Goal: Transaction & Acquisition: Purchase product/service

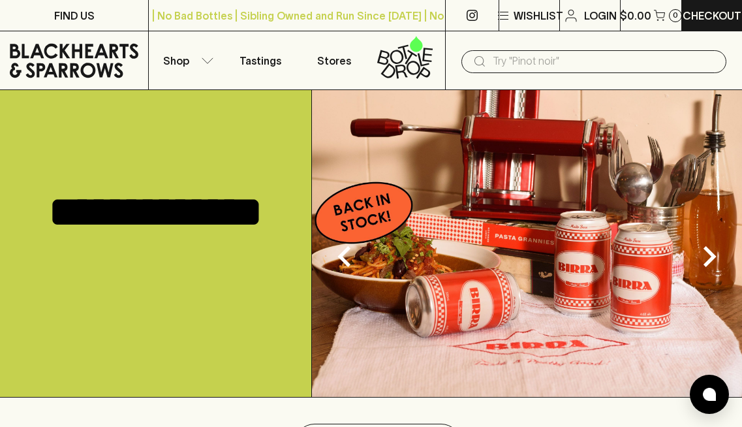
click at [529, 59] on input "text" at bounding box center [604, 61] width 223 height 21
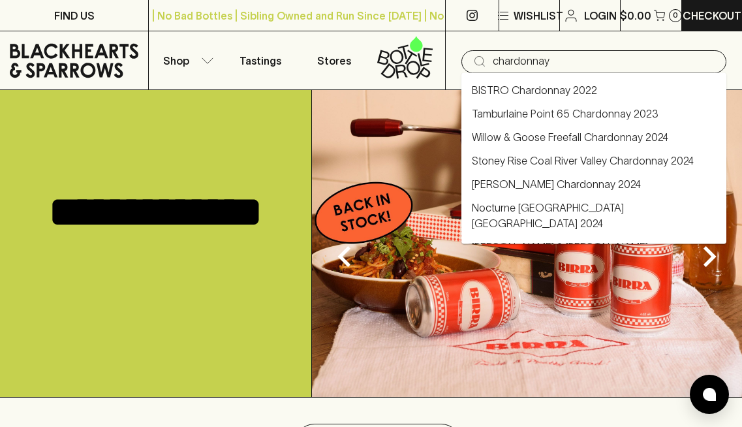
type input "chardonnay"
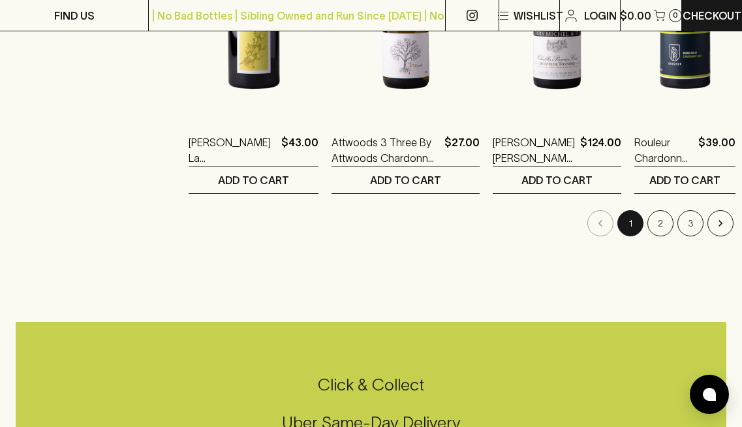
scroll to position [1765, 0]
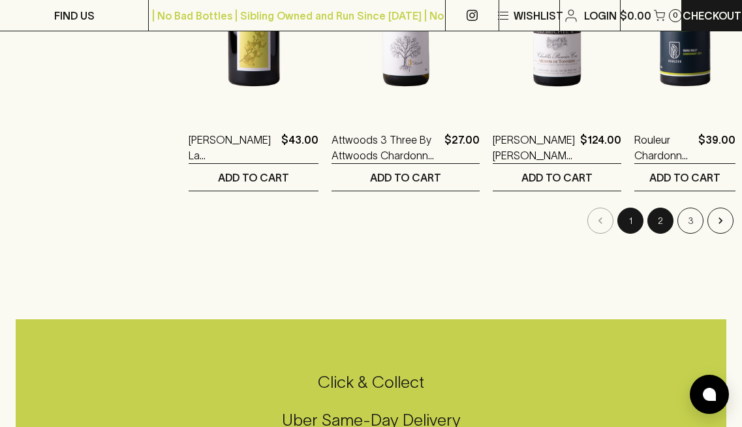
click at [653, 228] on button "2" at bounding box center [660, 220] width 26 height 26
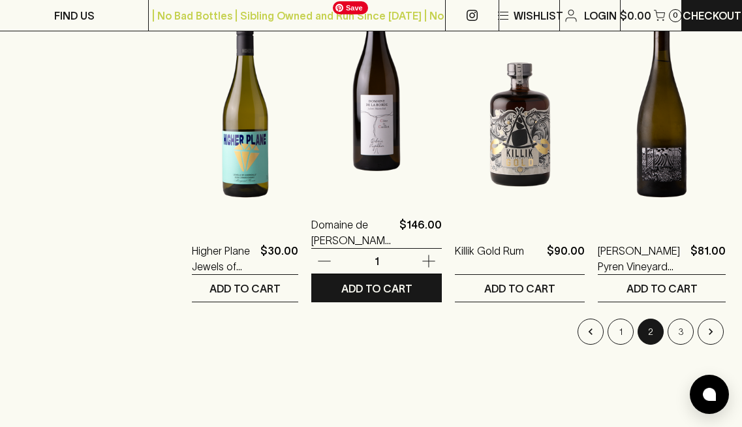
scroll to position [1662, 0]
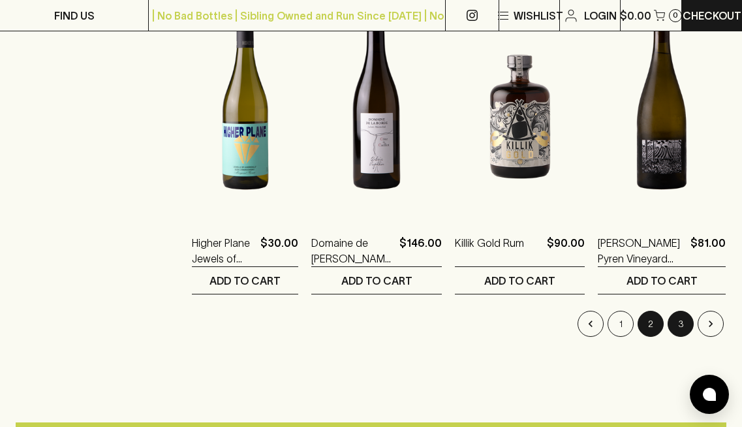
click at [680, 317] on button "3" at bounding box center [680, 324] width 26 height 26
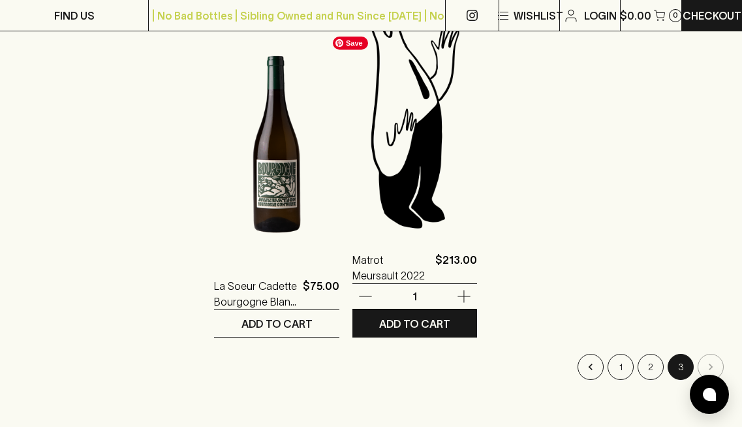
scroll to position [578, 0]
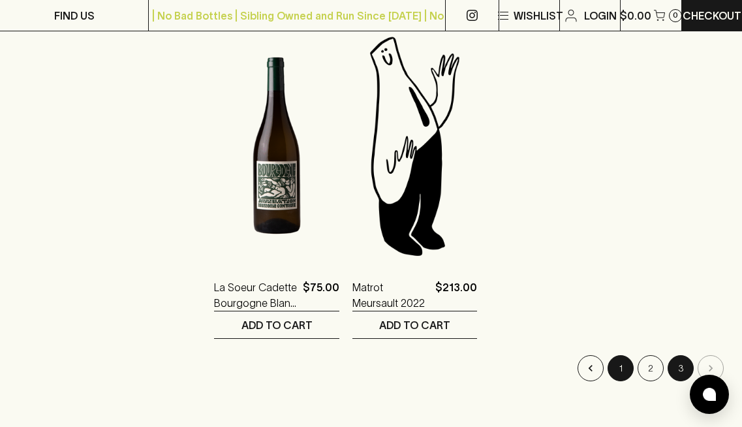
click at [626, 374] on button "1" at bounding box center [620, 368] width 26 height 26
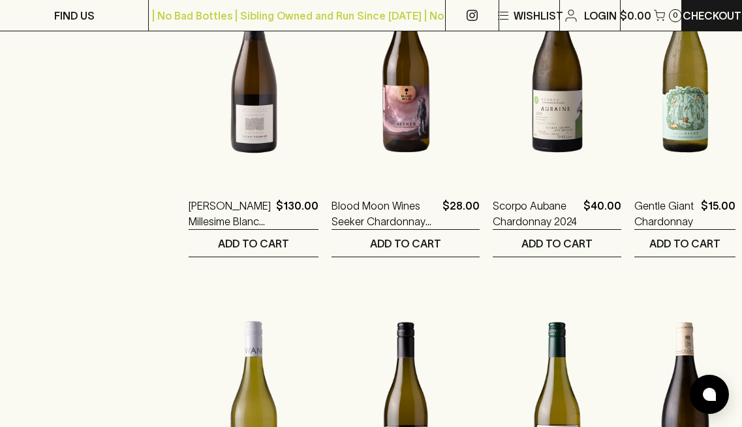
scroll to position [1020, 0]
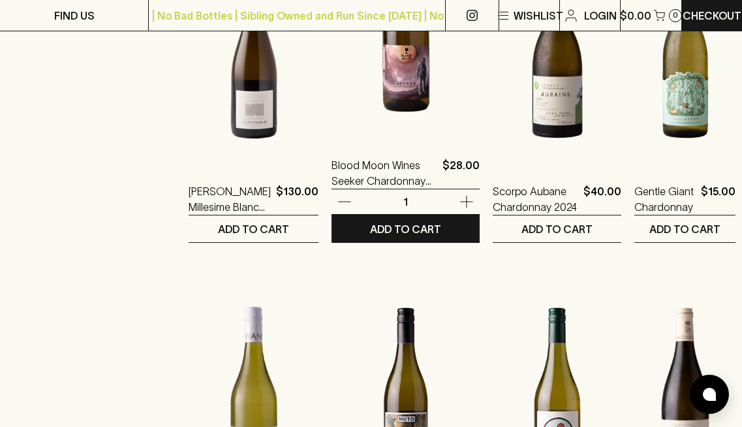
click at [385, 98] on img at bounding box center [405, 23] width 148 height 228
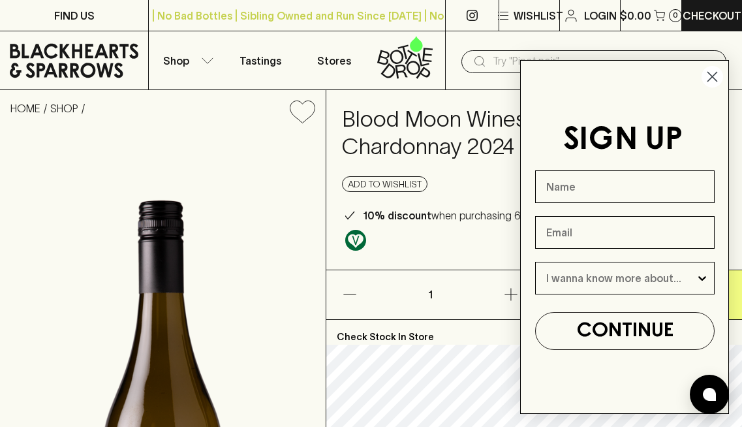
click at [711, 73] on circle "Close dialog" at bounding box center [712, 77] width 22 height 22
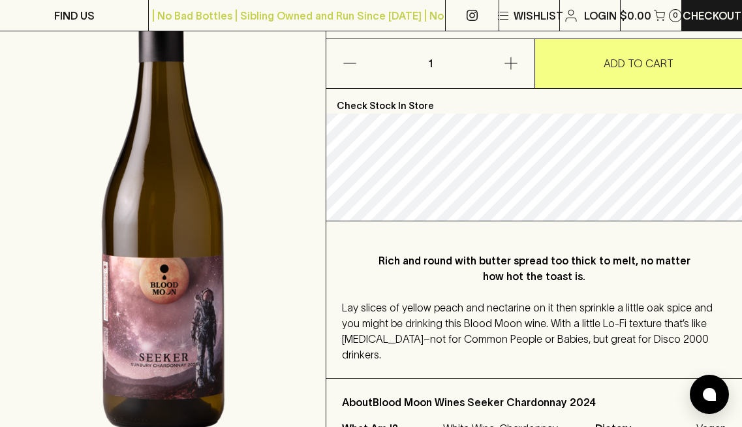
scroll to position [277, 0]
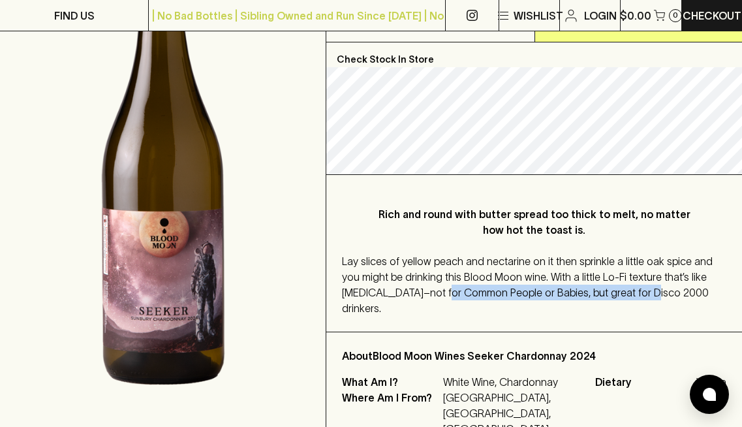
drag, startPoint x: 402, startPoint y: 288, endPoint x: 595, endPoint y: 290, distance: 193.1
click at [595, 290] on span "Lay slices of yellow peach and nectarine on it then sprinkle a little oak spice…" at bounding box center [527, 284] width 371 height 59
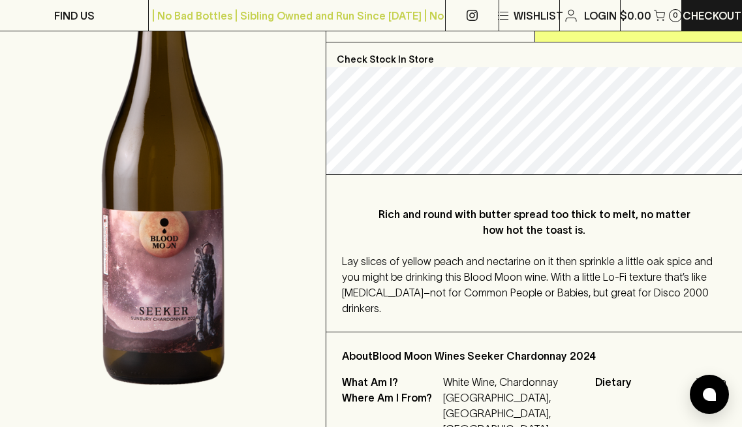
click at [650, 292] on div "Lay slices of yellow peach and nectarine on it then sprinkle a little oak spice…" at bounding box center [534, 284] width 384 height 63
drag, startPoint x: 519, startPoint y: 293, endPoint x: 645, endPoint y: 297, distance: 126.0
click at [646, 297] on div "Lay slices of yellow peach and nectarine on it then sprinkle a little oak spice…" at bounding box center [534, 284] width 384 height 63
click at [645, 297] on div "Lay slices of yellow peach and nectarine on it then sprinkle a little oak spice…" at bounding box center [534, 284] width 384 height 63
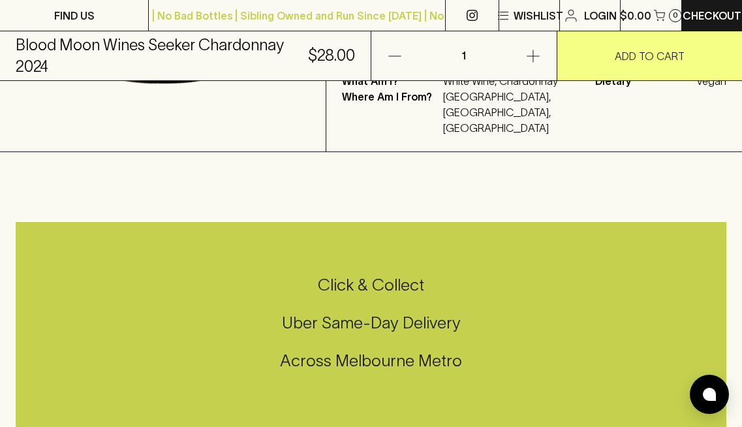
scroll to position [661, 0]
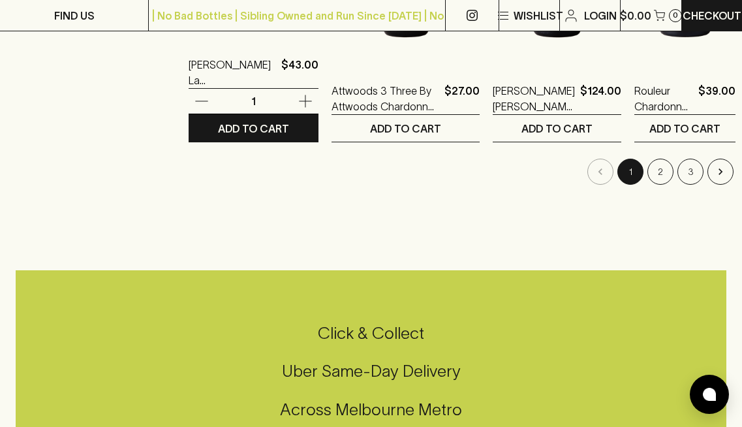
scroll to position [1846, 0]
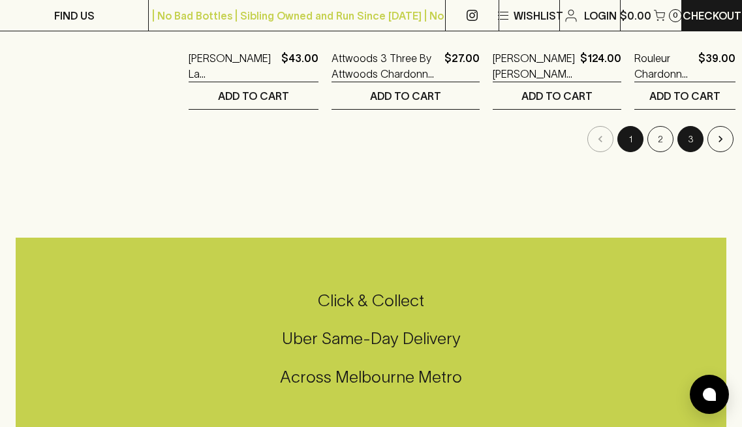
click at [682, 138] on button "3" at bounding box center [690, 139] width 26 height 26
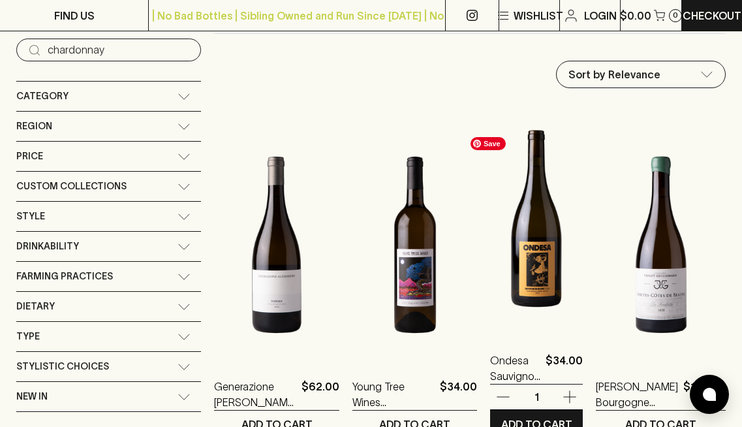
scroll to position [225, 0]
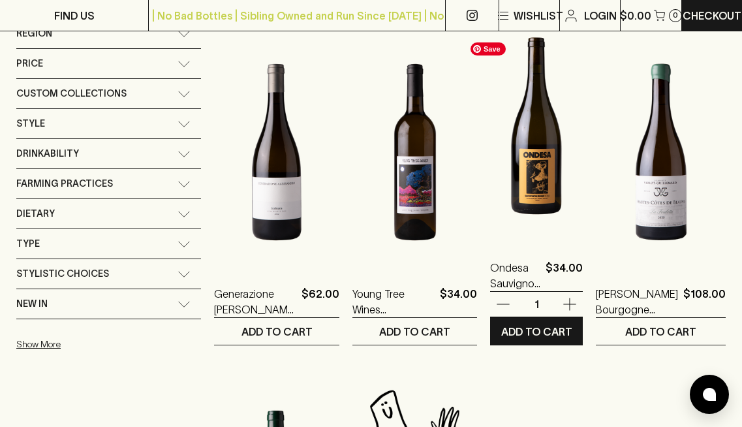
click at [532, 198] on img at bounding box center [536, 126] width 93 height 228
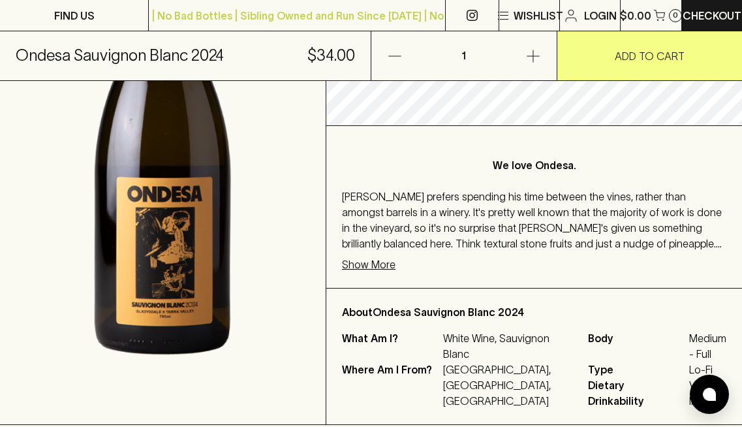
scroll to position [329, 0]
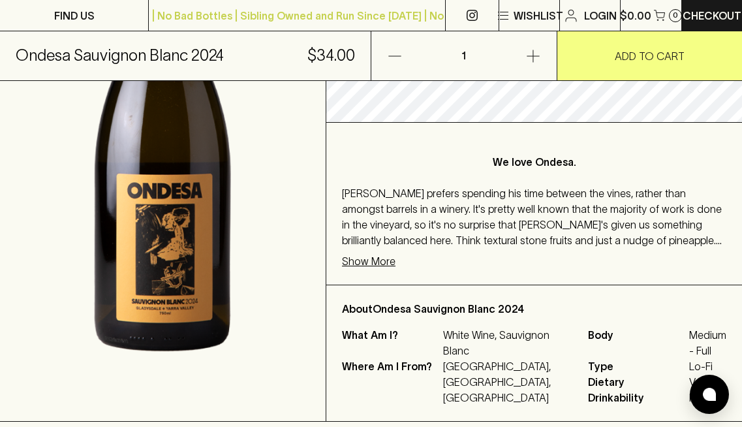
click at [376, 258] on p "Show More" at bounding box center [368, 261] width 53 height 16
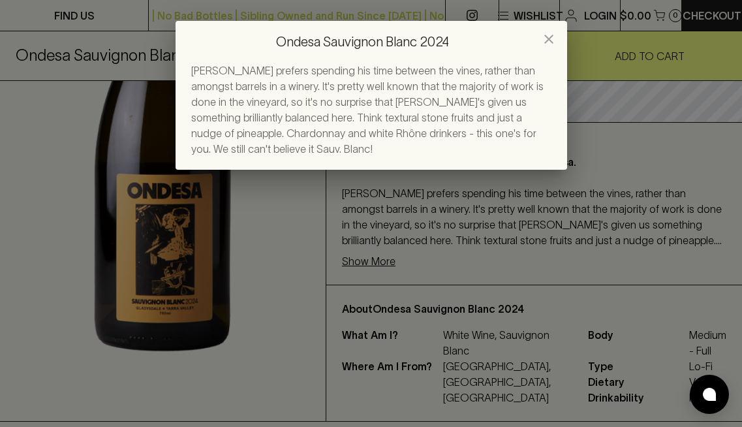
click at [459, 243] on div "Ondesa Sauvignon Blanc 2024 [PERSON_NAME] prefers spending his time between the…" at bounding box center [371, 213] width 742 height 427
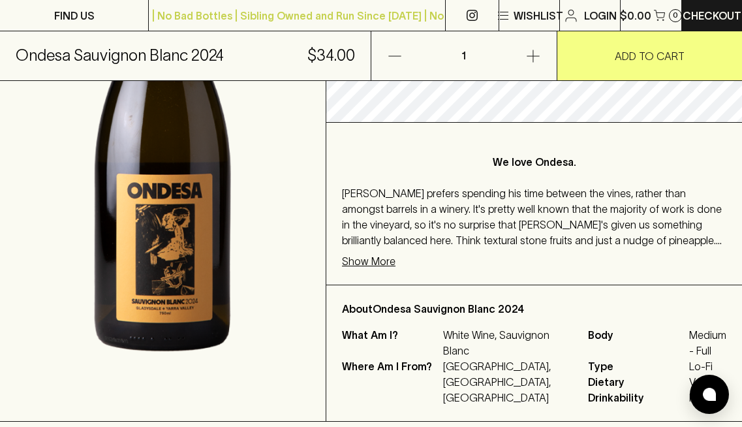
click at [347, 260] on p "Show More" at bounding box center [368, 261] width 53 height 16
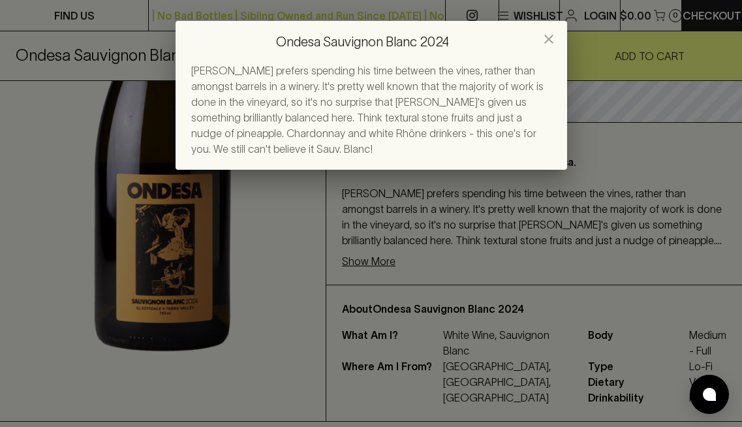
click at [500, 260] on div "Ondesa Sauvignon Blanc 2024 [PERSON_NAME] prefers spending his time between the…" at bounding box center [371, 213] width 742 height 427
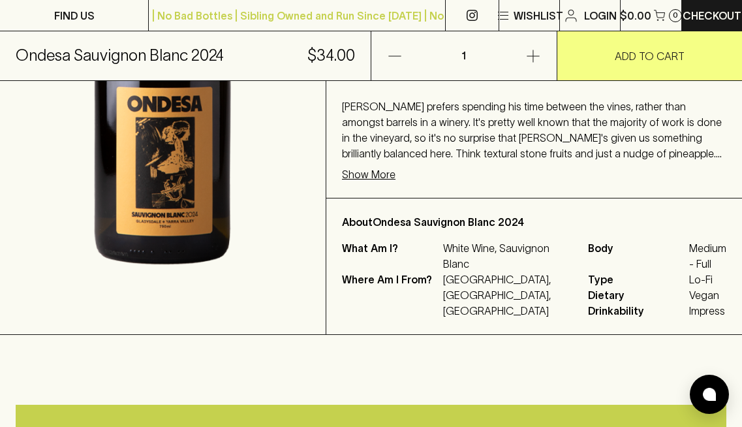
scroll to position [418, 0]
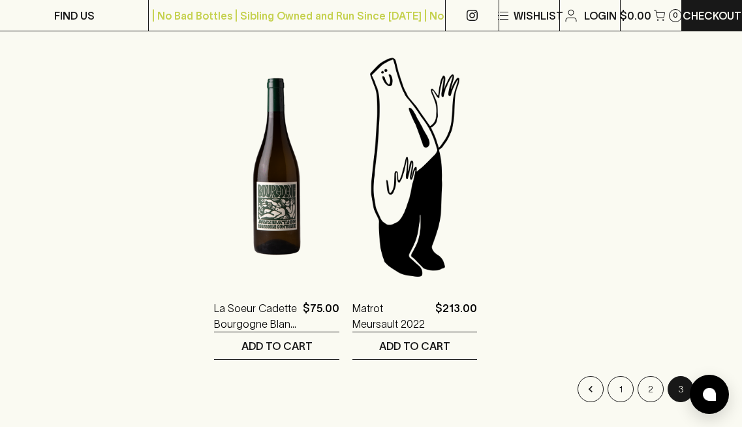
scroll to position [579, 0]
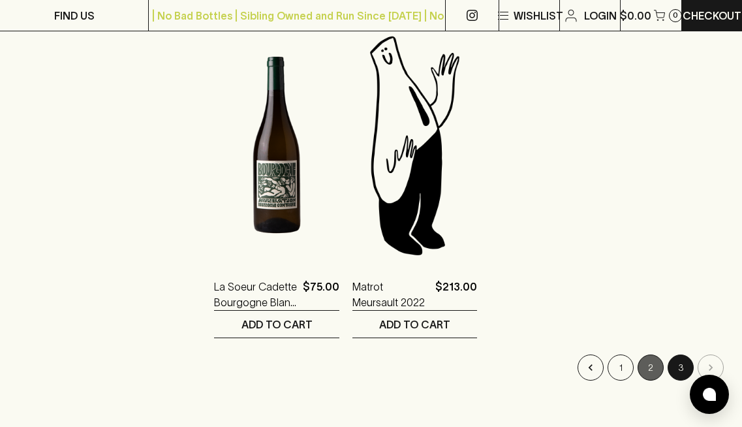
click at [651, 369] on button "2" at bounding box center [650, 367] width 26 height 26
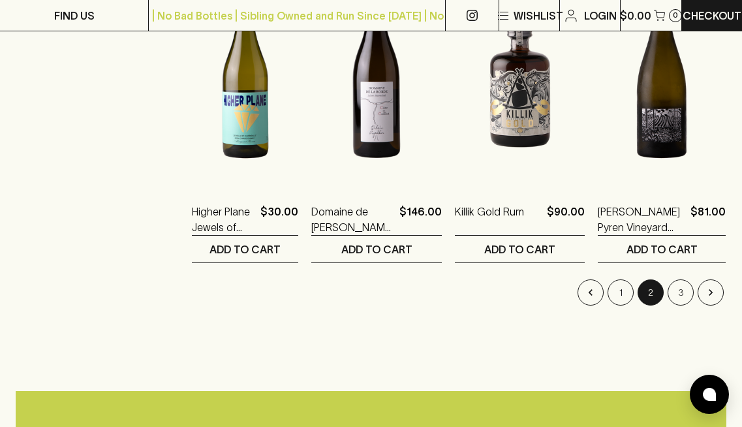
scroll to position [1717, 0]
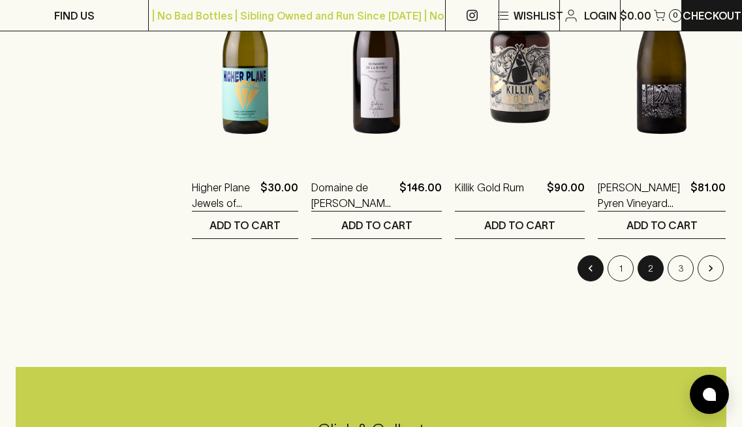
click at [590, 268] on icon "Go to previous page" at bounding box center [590, 268] width 13 height 13
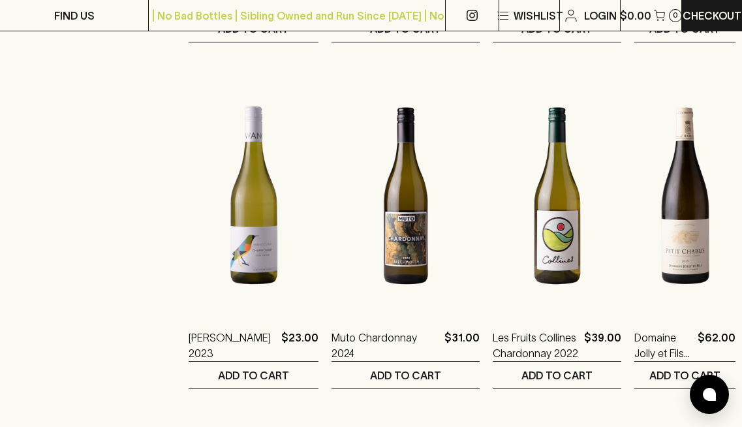
scroll to position [1225, 0]
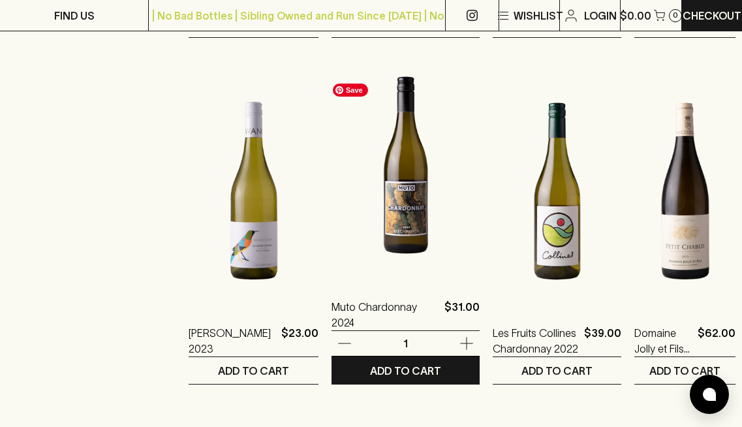
click at [403, 233] on img at bounding box center [405, 165] width 148 height 228
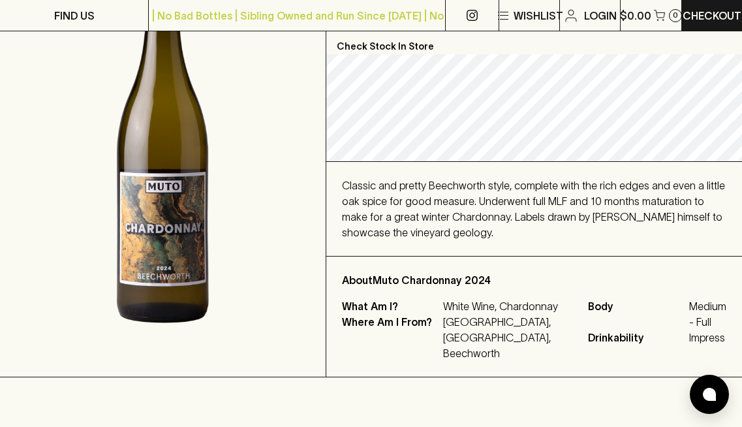
scroll to position [242, 0]
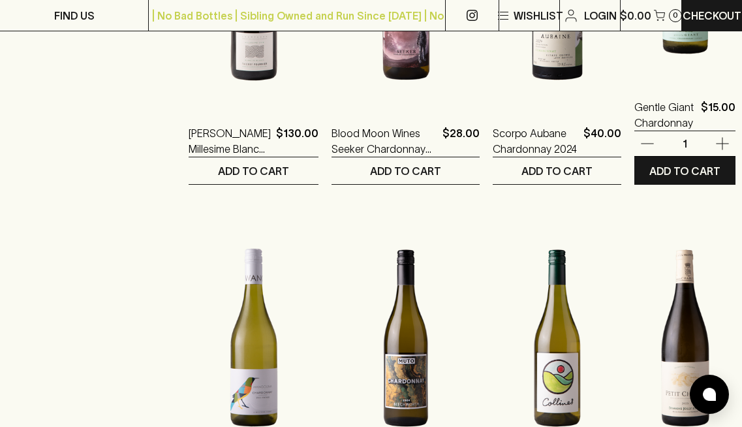
scroll to position [1157, 0]
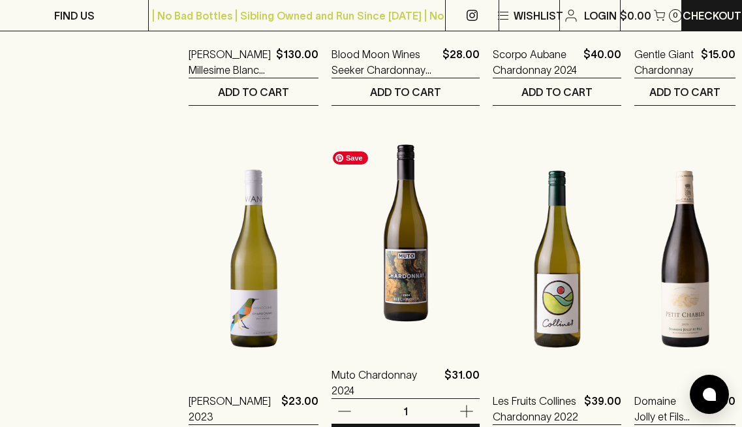
click at [400, 242] on img at bounding box center [405, 233] width 148 height 228
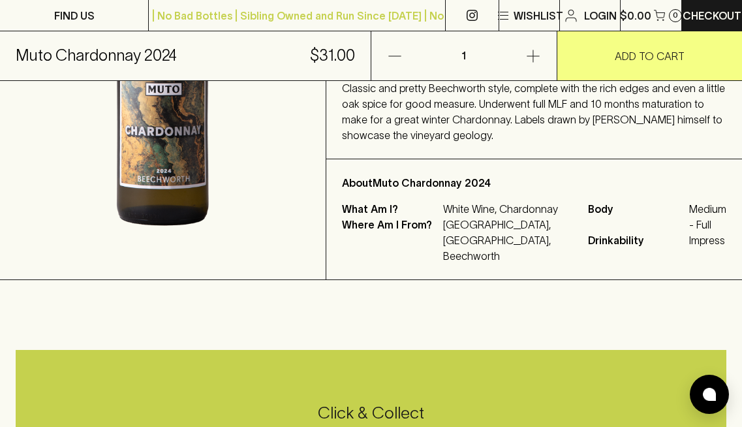
scroll to position [331, 0]
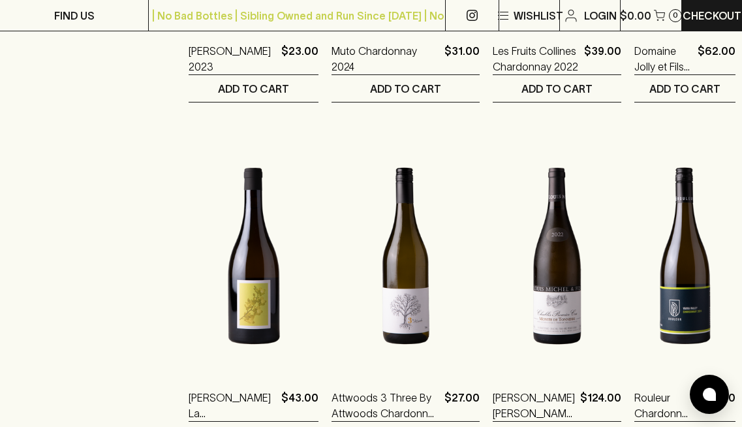
scroll to position [1611, 0]
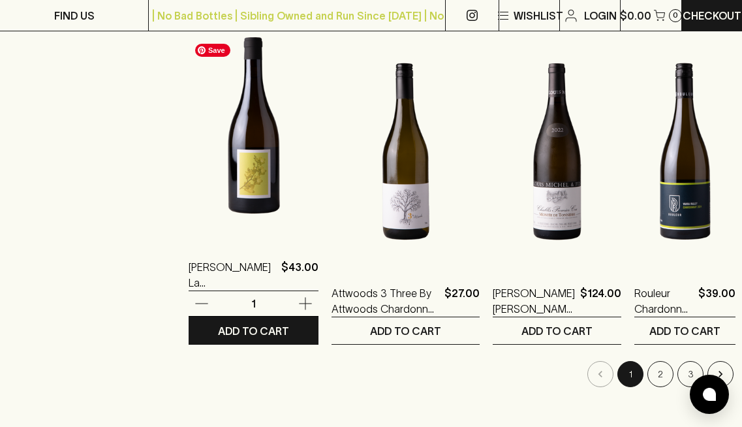
click at [252, 204] on img at bounding box center [254, 125] width 130 height 228
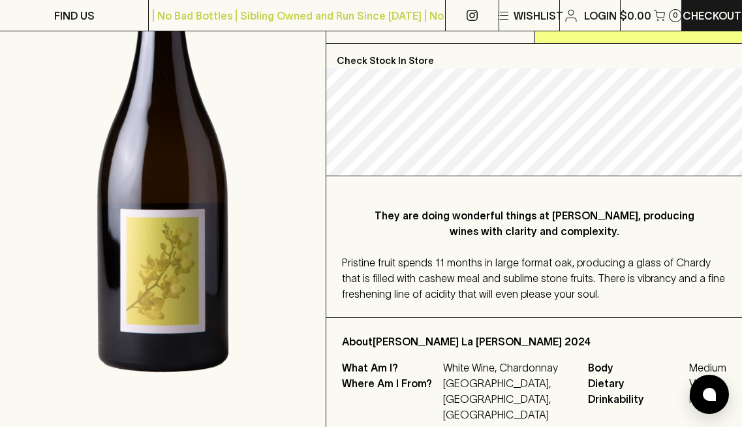
scroll to position [199, 0]
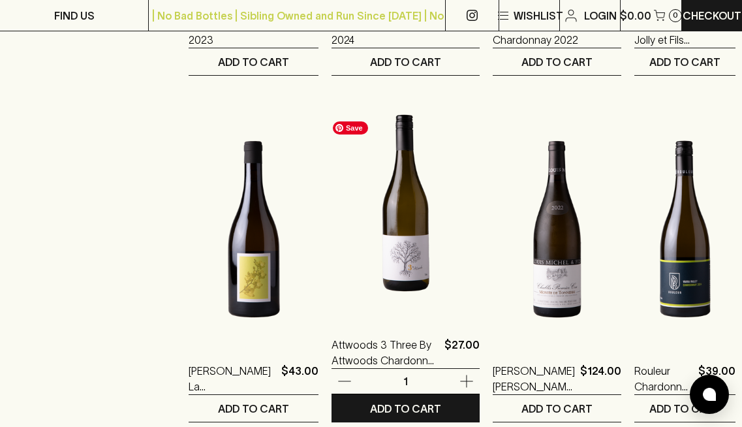
scroll to position [1654, 0]
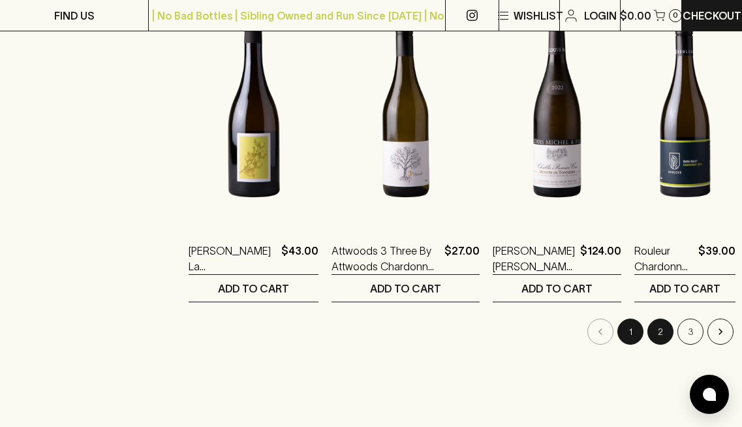
click at [647, 334] on button "2" at bounding box center [660, 331] width 26 height 26
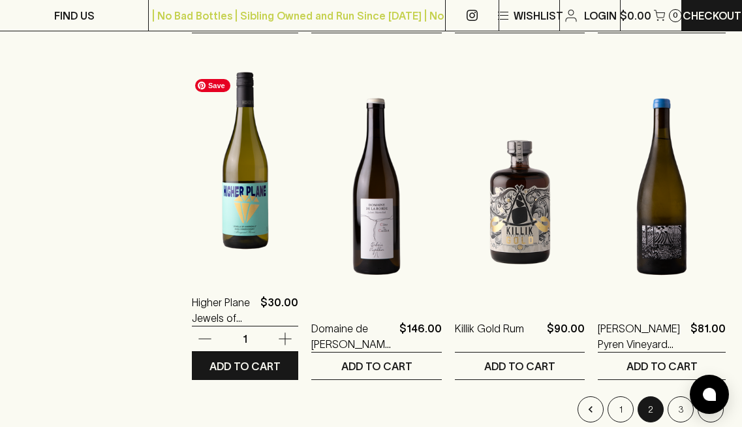
scroll to position [1580, 0]
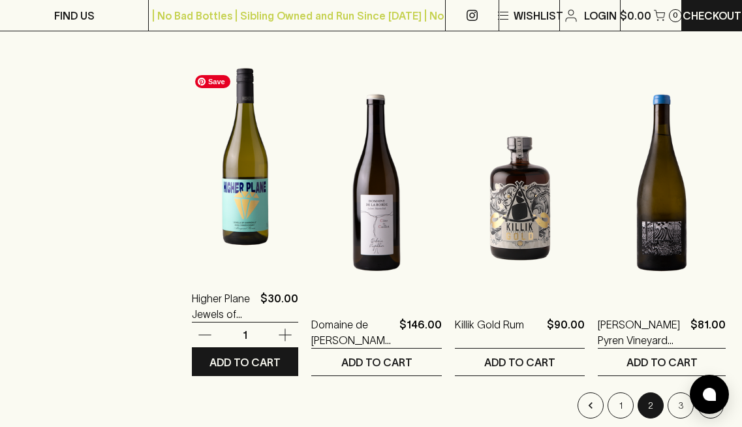
click at [251, 185] on img at bounding box center [245, 156] width 106 height 228
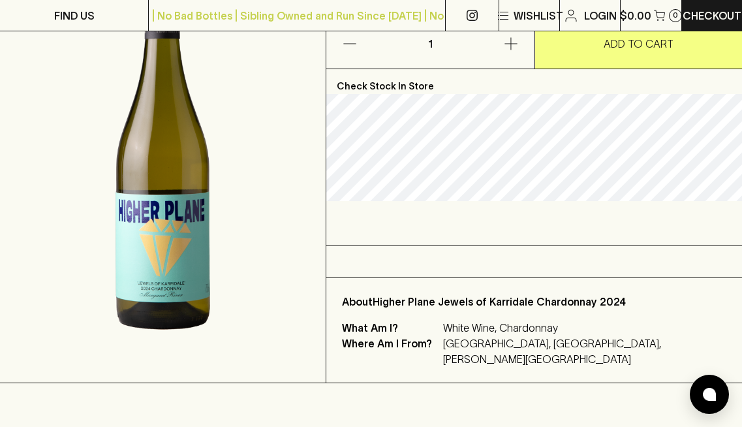
scroll to position [212, 0]
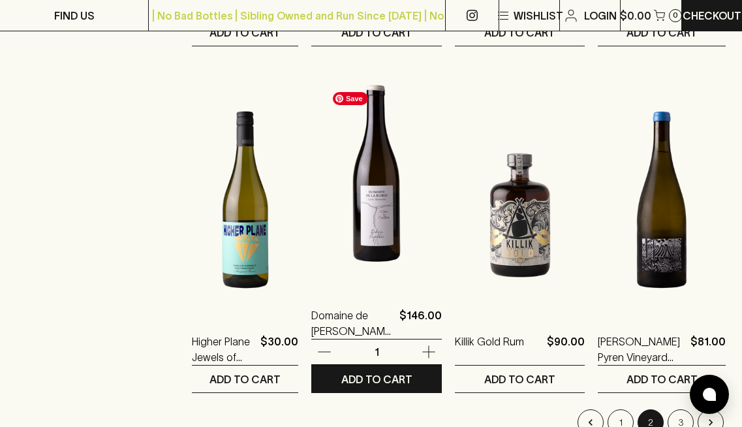
scroll to position [1652, 0]
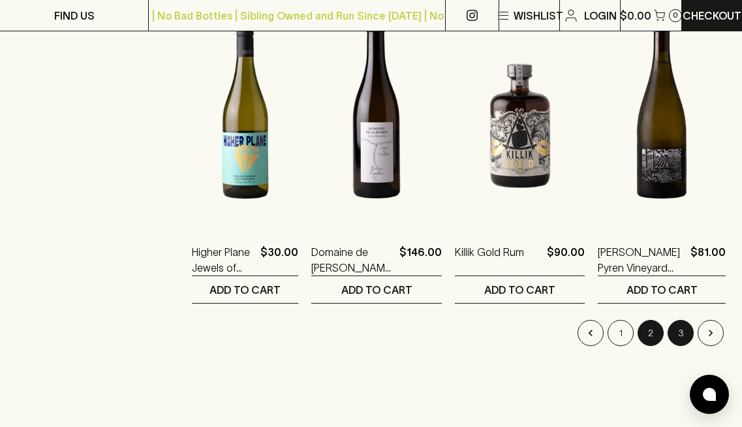
click at [684, 331] on button "3" at bounding box center [680, 333] width 26 height 26
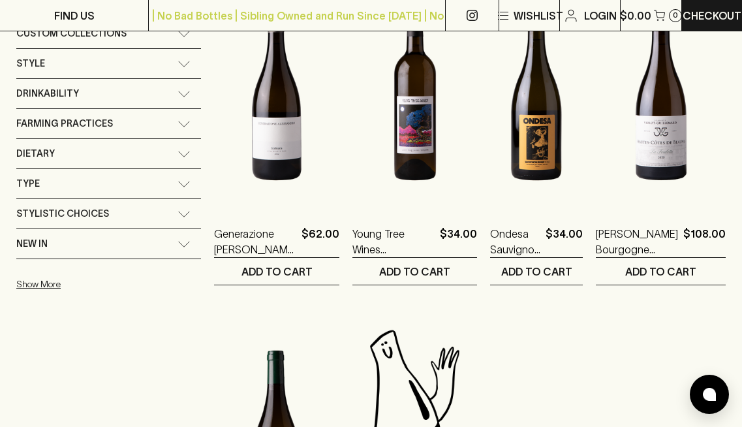
scroll to position [202, 0]
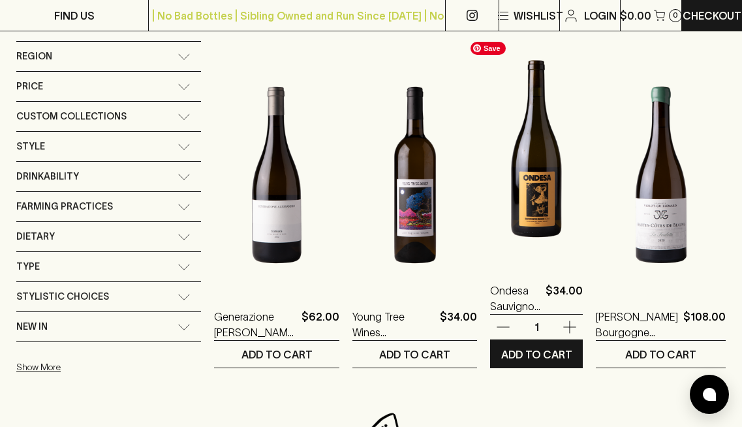
click at [510, 198] on img at bounding box center [536, 149] width 93 height 228
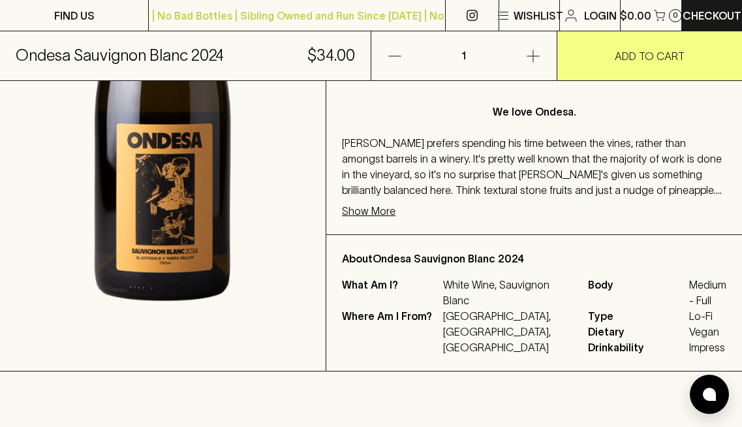
scroll to position [427, 0]
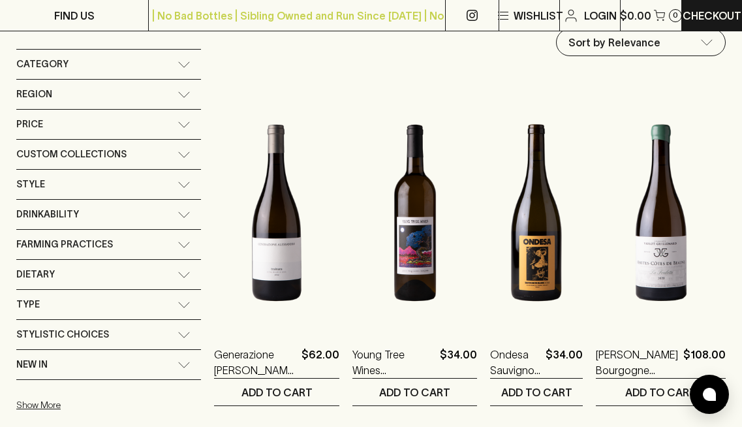
scroll to position [165, 0]
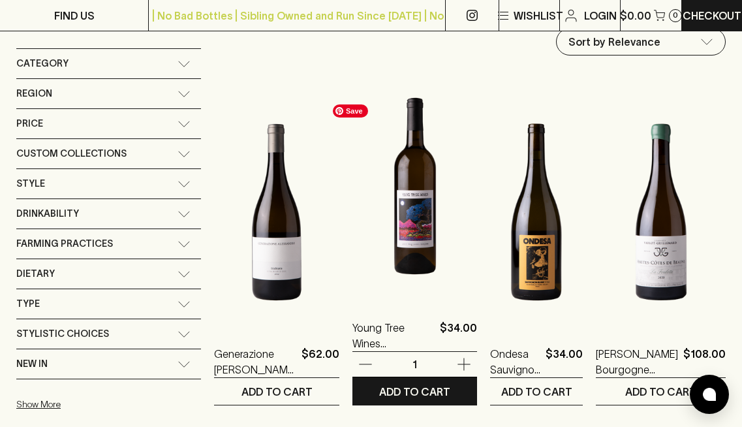
click at [372, 258] on img at bounding box center [414, 186] width 125 height 228
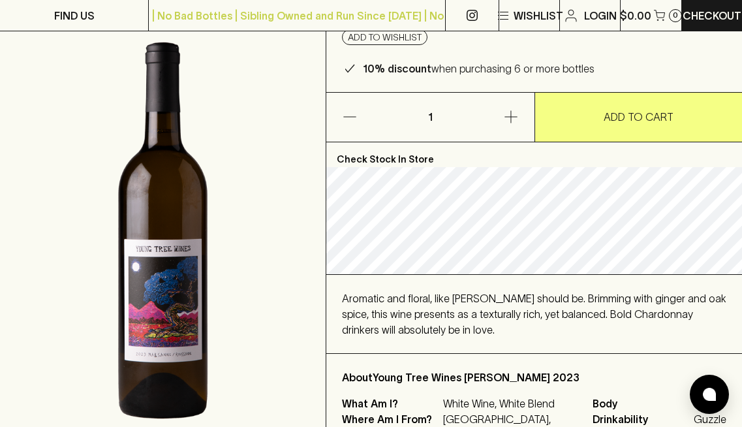
scroll to position [198, 0]
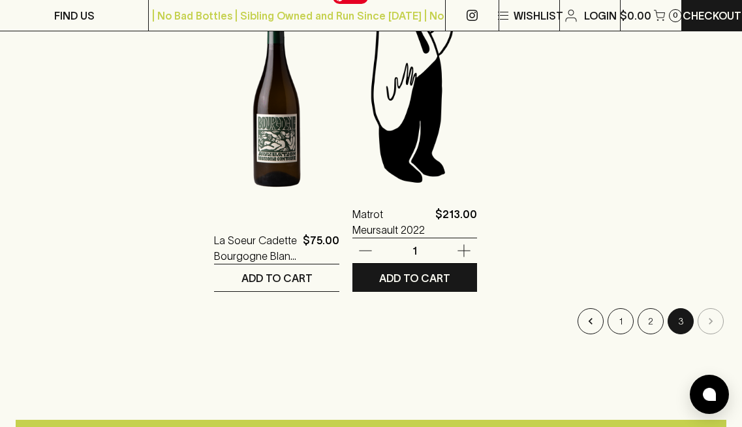
scroll to position [701, 0]
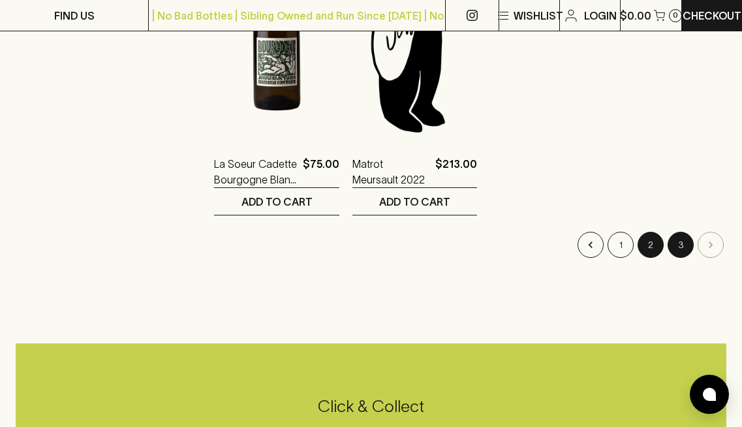
click at [652, 246] on button "2" at bounding box center [650, 245] width 26 height 26
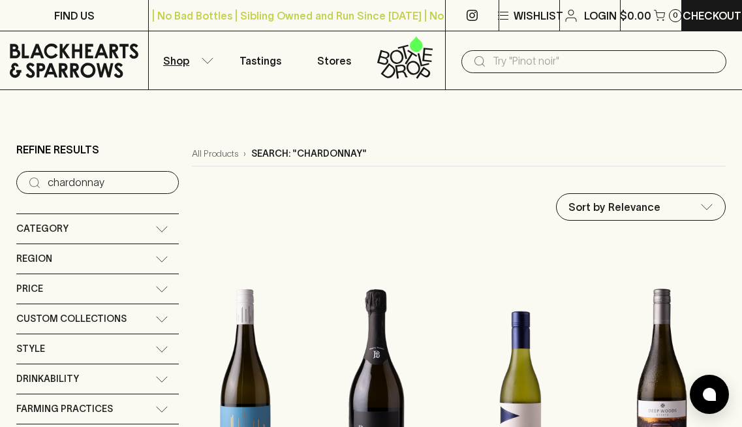
click at [183, 60] on p "Shop" at bounding box center [176, 61] width 26 height 16
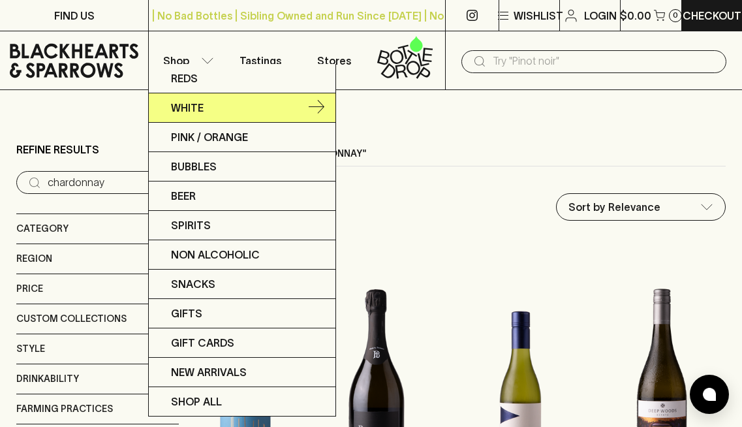
click at [314, 106] on icon at bounding box center [317, 108] width 16 height 16
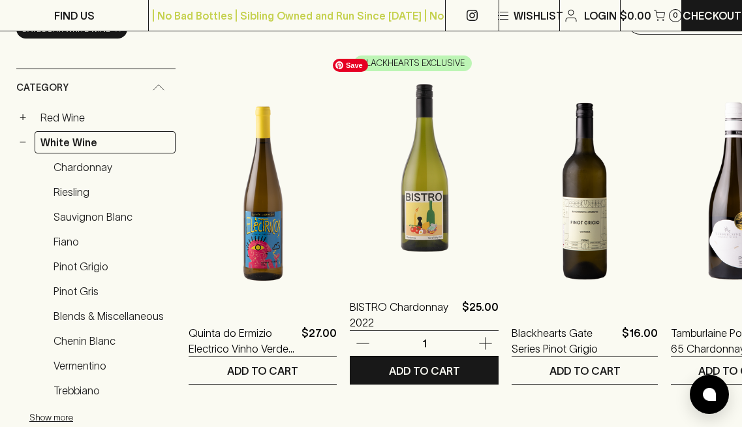
scroll to position [207, 0]
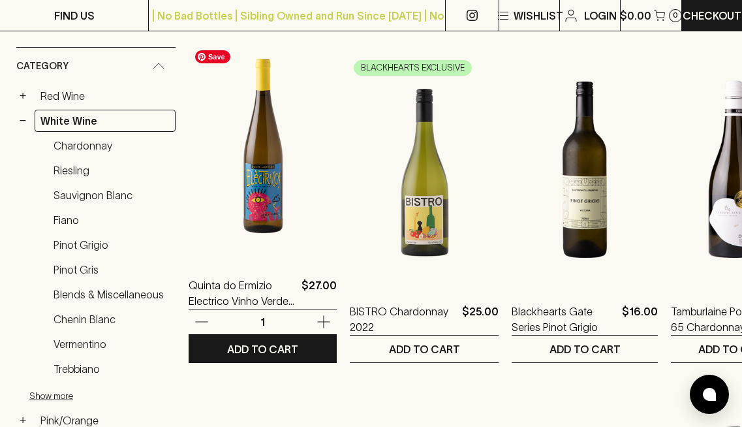
click at [265, 207] on img at bounding box center [263, 143] width 148 height 228
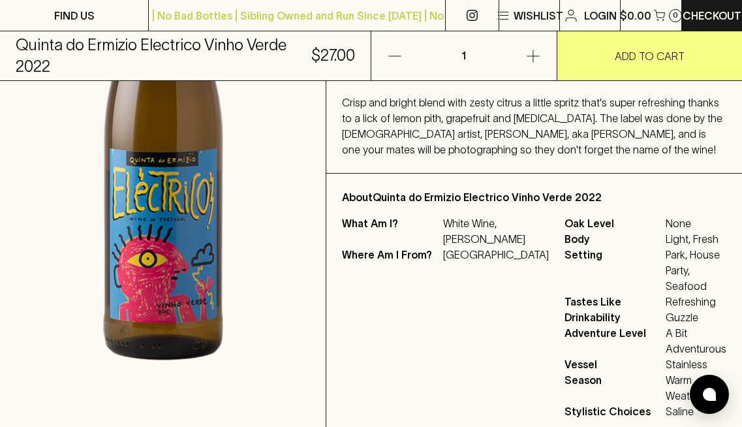
scroll to position [391, 0]
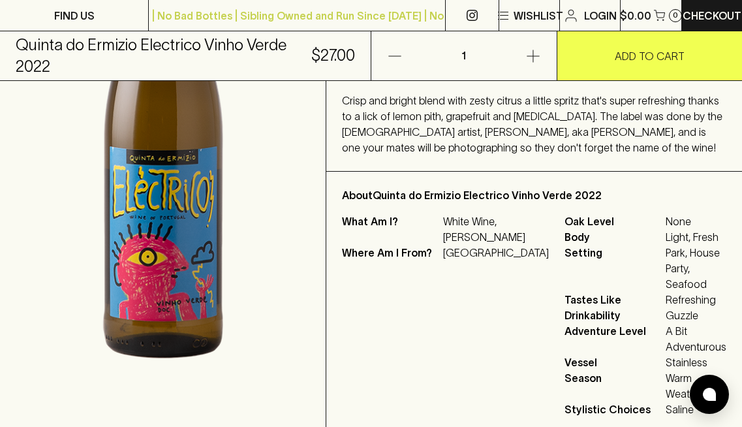
click at [611, 52] on button "ADD TO CART" at bounding box center [649, 55] width 185 height 49
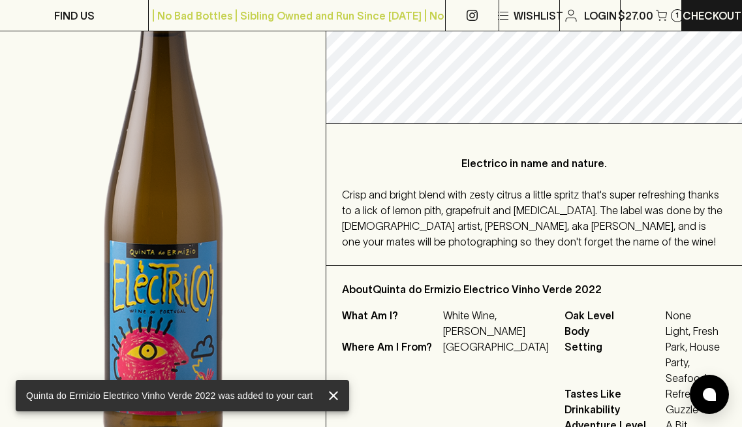
scroll to position [230, 0]
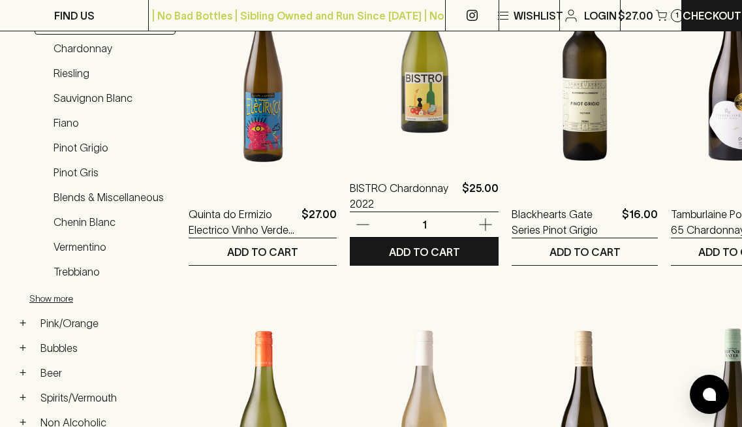
scroll to position [303, 0]
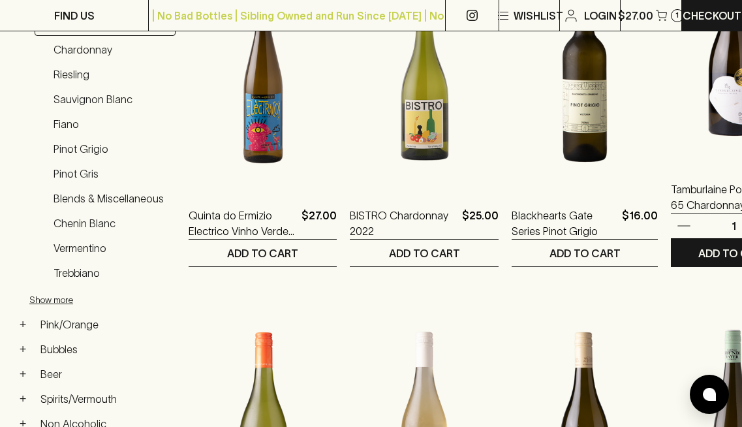
click at [671, 135] on img at bounding box center [733, 47] width 125 height 228
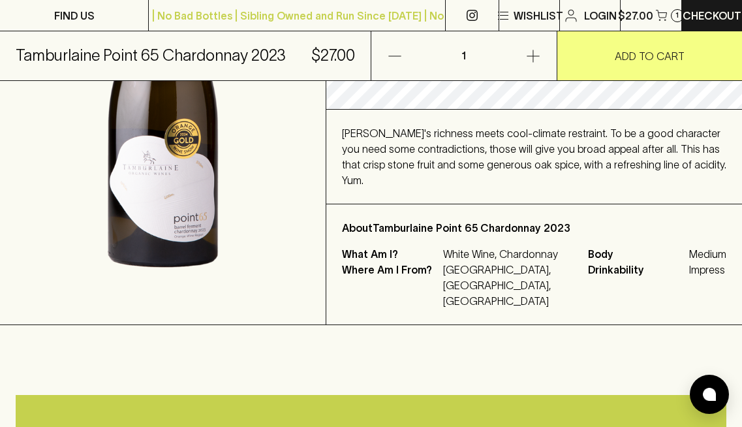
scroll to position [300, 0]
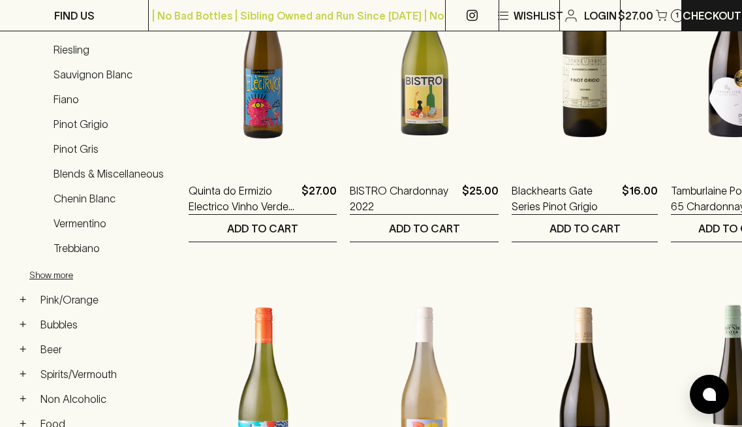
scroll to position [326, 0]
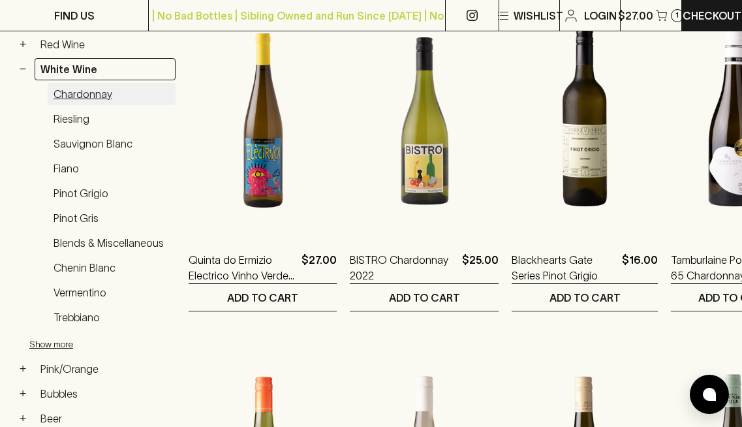
click at [89, 93] on link "Chardonnay" at bounding box center [112, 94] width 128 height 22
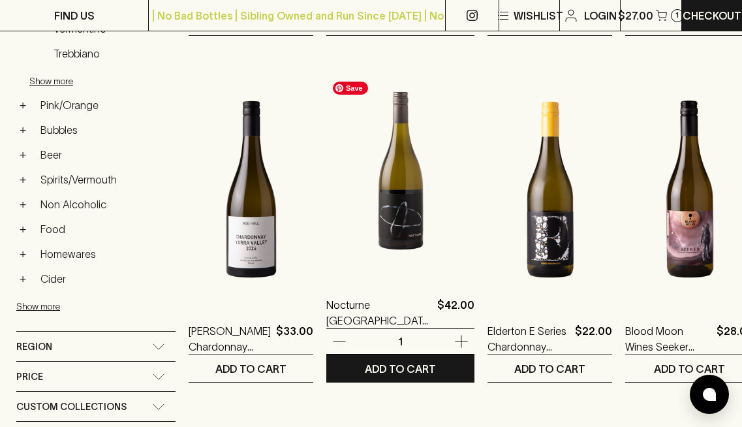
scroll to position [575, 0]
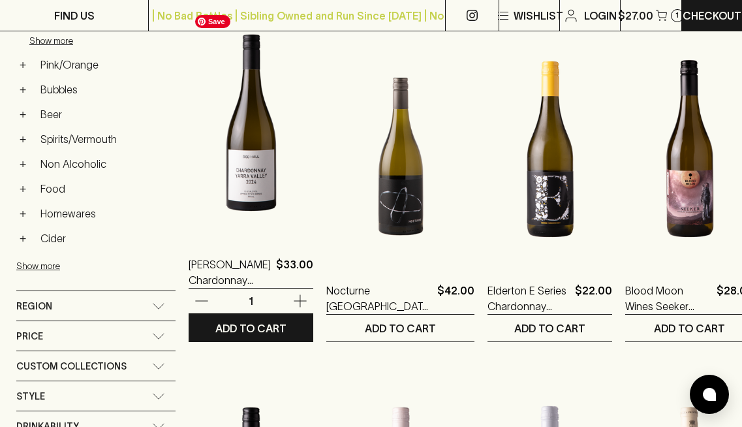
click at [264, 201] on img at bounding box center [251, 122] width 125 height 228
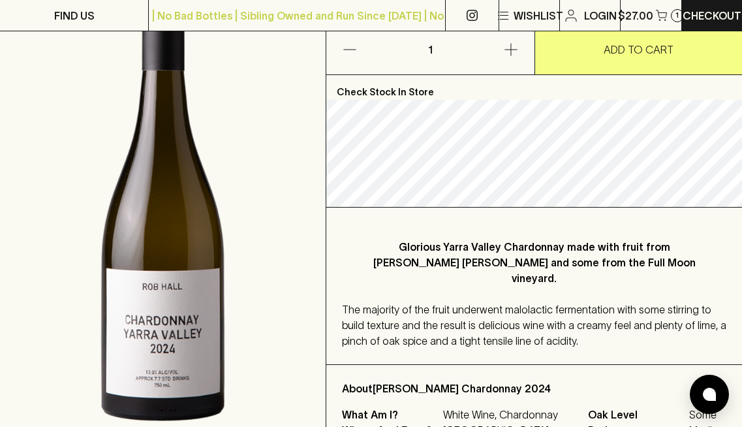
scroll to position [131, 0]
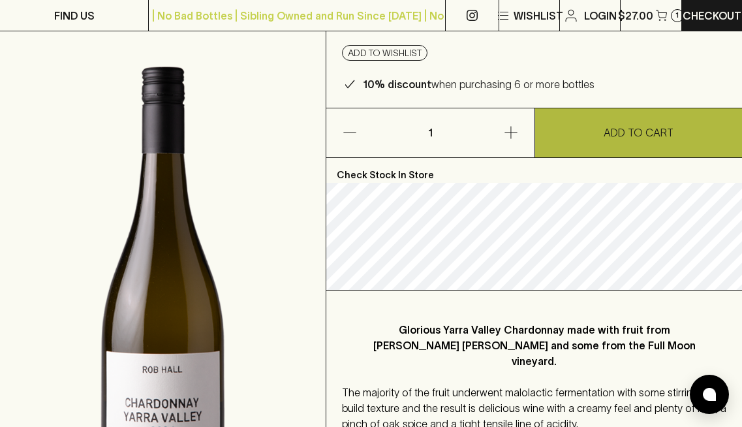
click at [626, 125] on p "ADD TO CART" at bounding box center [638, 133] width 70 height 16
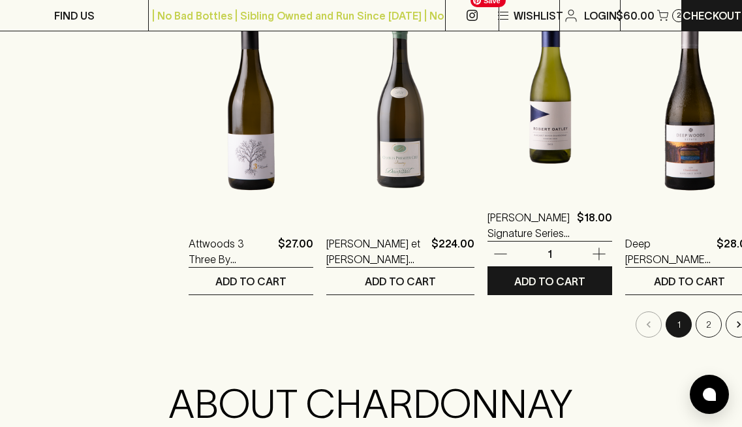
scroll to position [1699, 0]
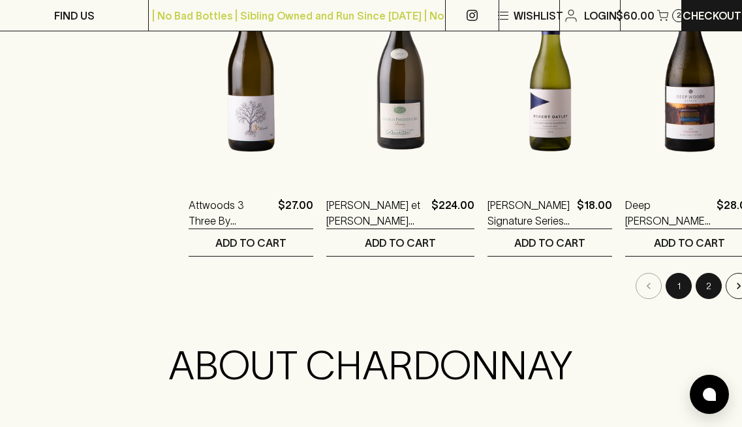
click at [695, 286] on button "2" at bounding box center [708, 286] width 26 height 26
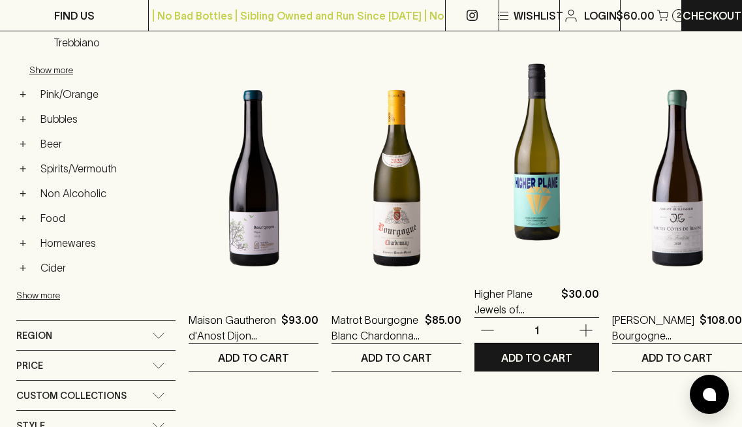
scroll to position [547, 0]
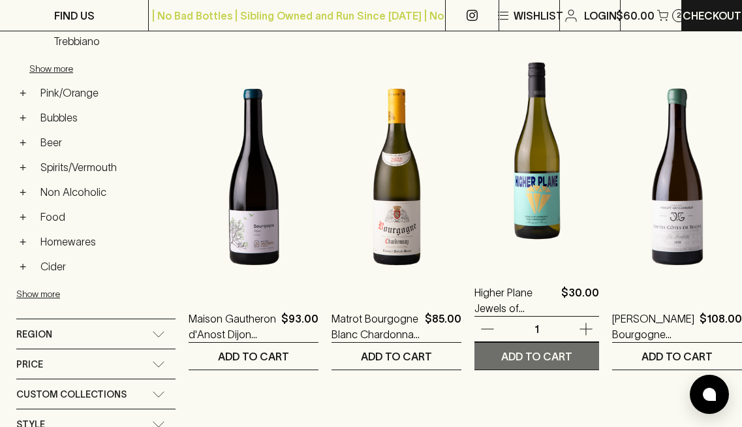
click at [529, 355] on p "ADD TO CART" at bounding box center [536, 356] width 71 height 16
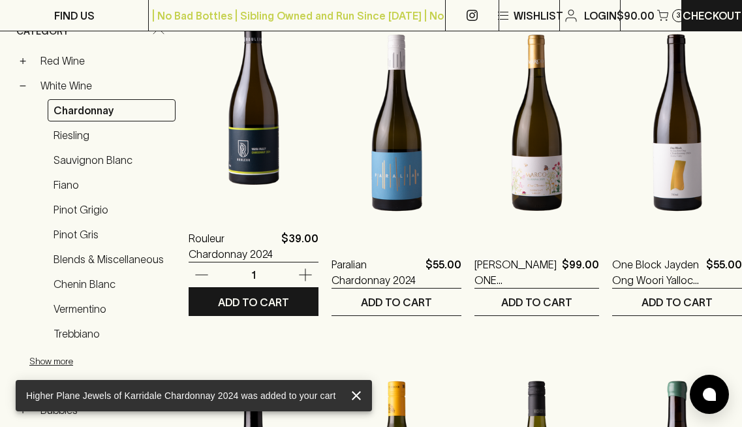
scroll to position [252, 0]
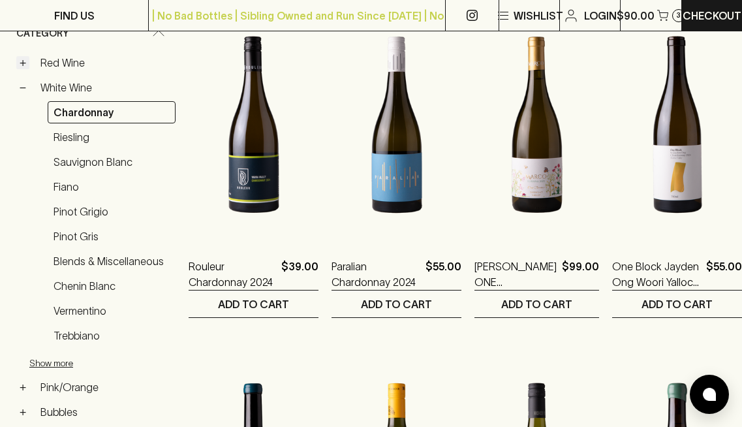
click at [24, 64] on button "+" at bounding box center [22, 62] width 13 height 13
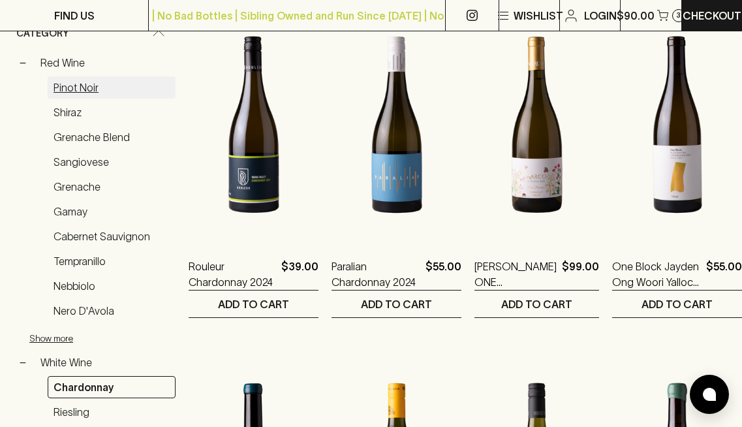
click at [88, 91] on link "Pinot Noir" at bounding box center [112, 87] width 128 height 22
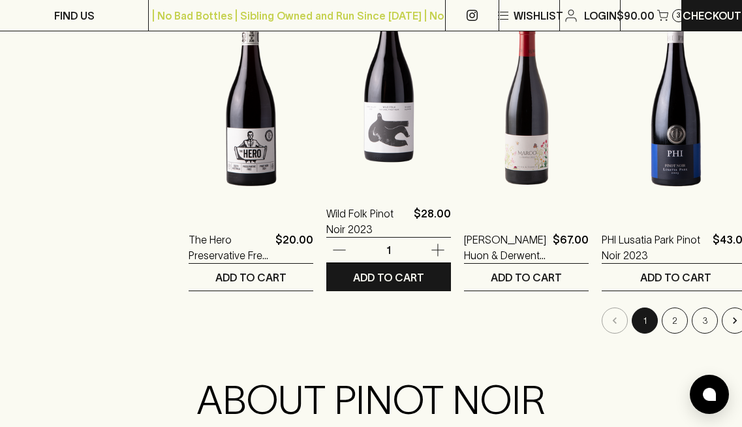
scroll to position [1671, 0]
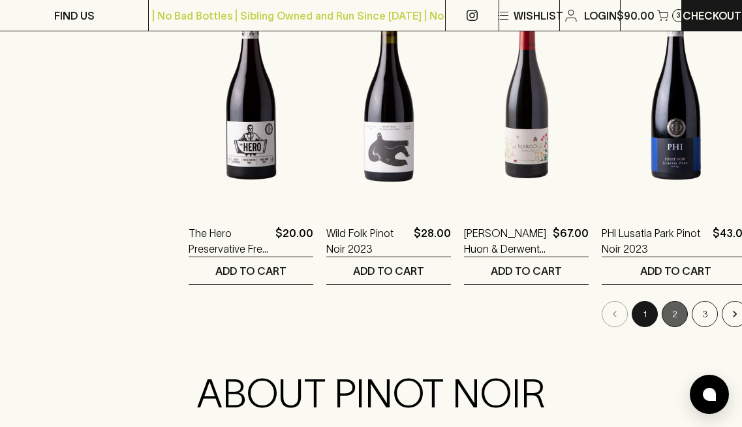
click at [661, 314] on button "2" at bounding box center [674, 314] width 26 height 26
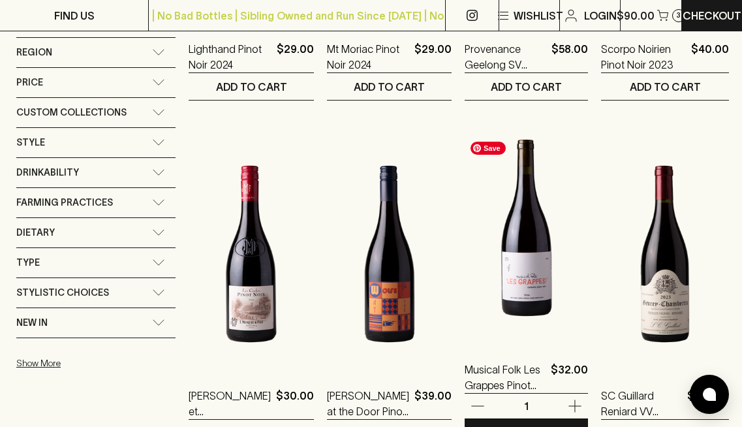
scroll to position [908, 0]
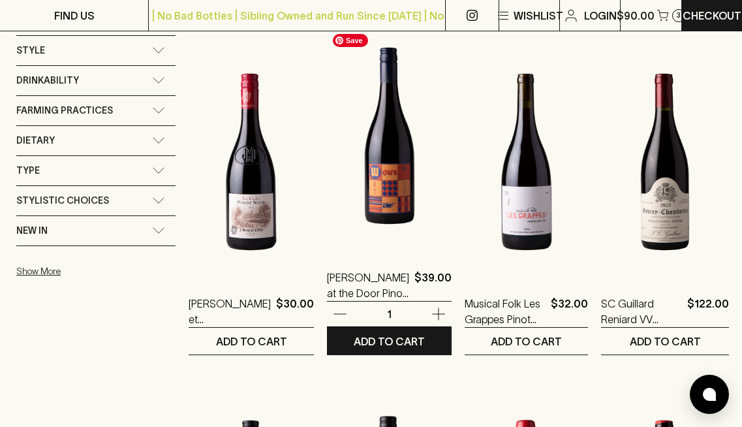
click at [411, 186] on img at bounding box center [389, 136] width 125 height 228
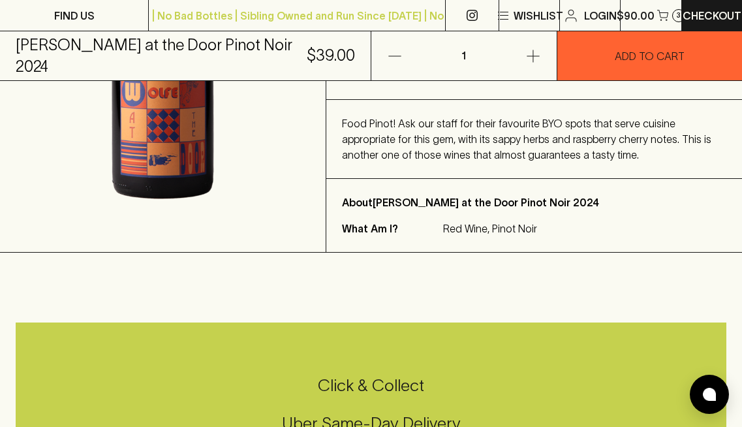
scroll to position [326, 0]
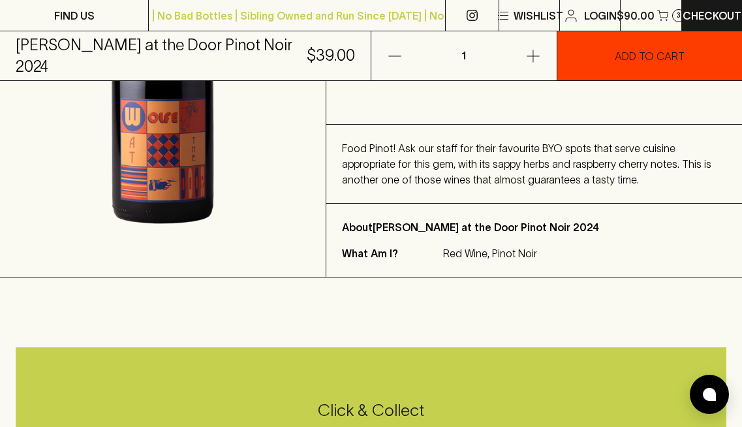
click at [645, 59] on p "ADD TO CART" at bounding box center [650, 56] width 70 height 16
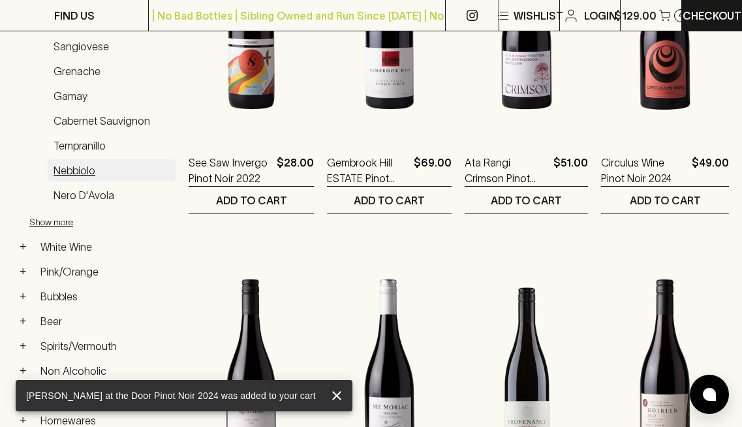
scroll to position [329, 0]
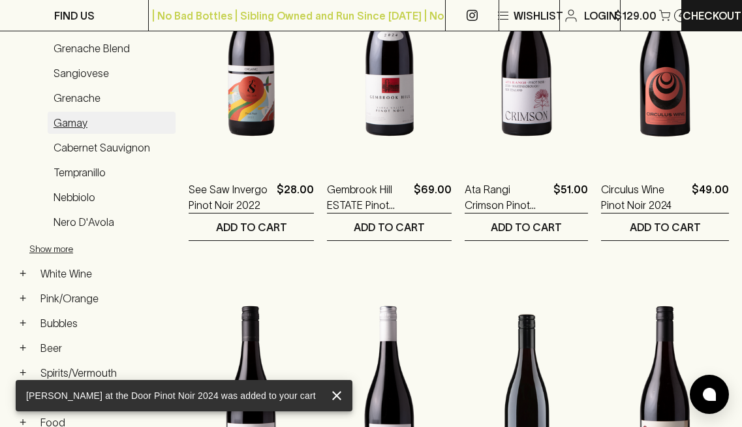
click at [65, 119] on link "Gamay" at bounding box center [112, 123] width 128 height 22
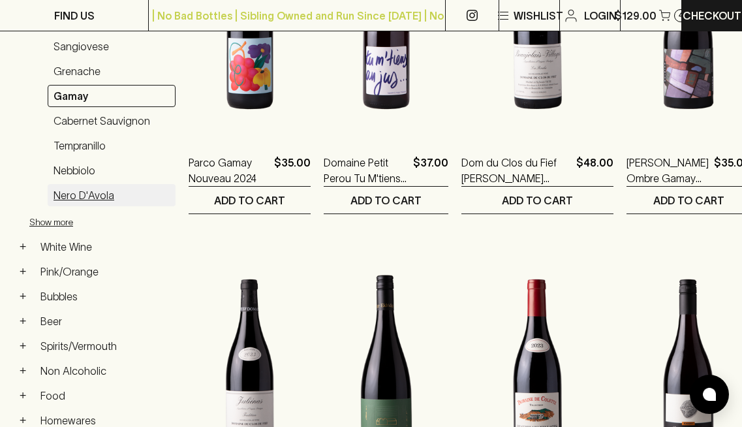
scroll to position [354, 0]
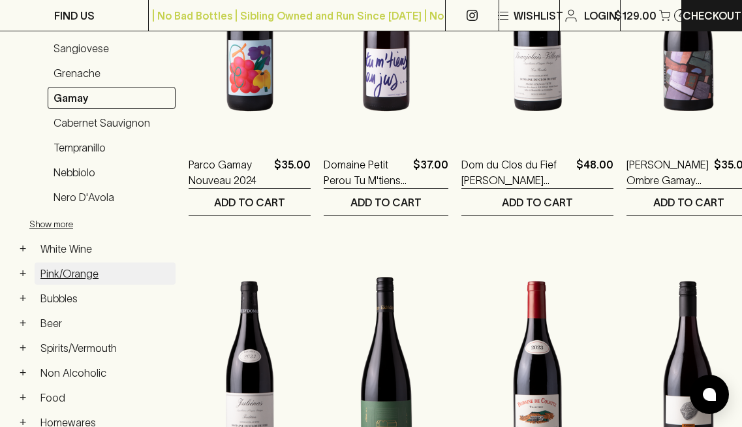
click at [99, 271] on link "Pink/Orange" at bounding box center [105, 273] width 141 height 22
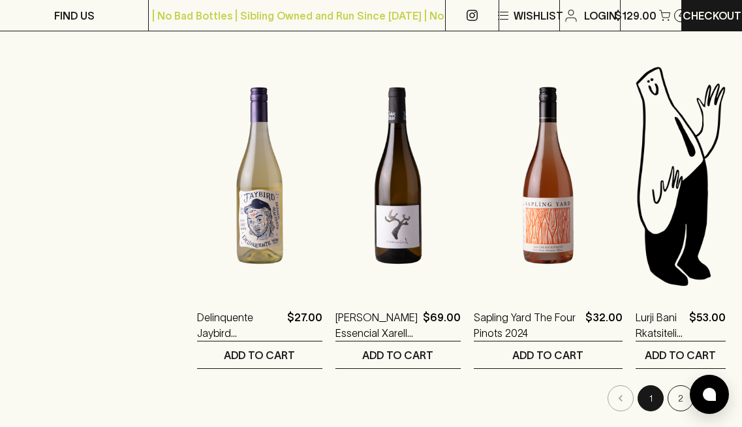
scroll to position [1662, 0]
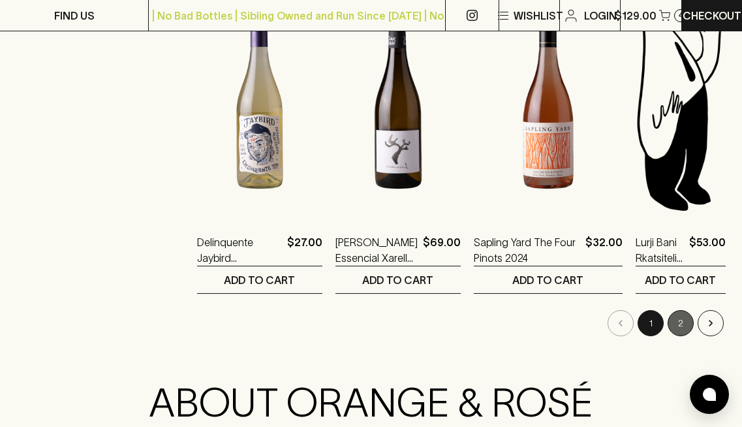
click at [682, 331] on button "2" at bounding box center [680, 323] width 26 height 26
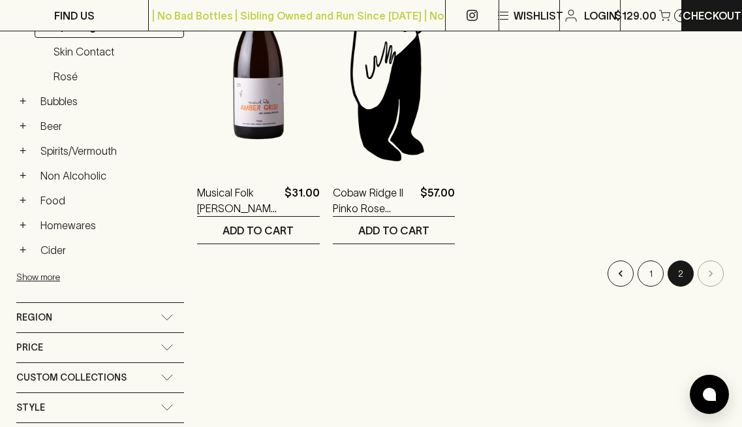
scroll to position [386, 0]
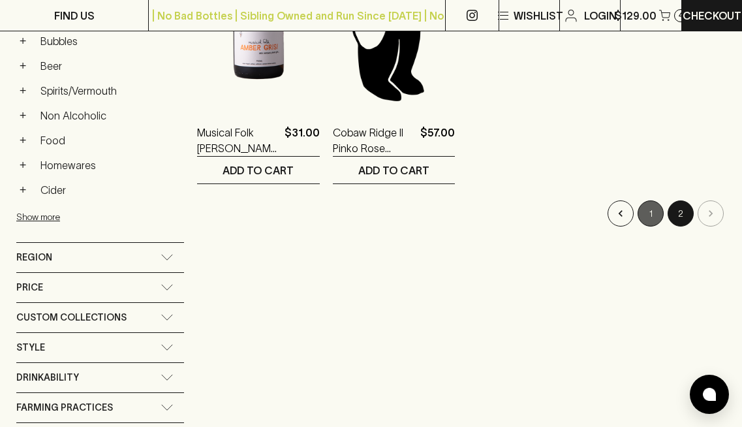
click at [650, 220] on button "1" at bounding box center [650, 213] width 26 height 26
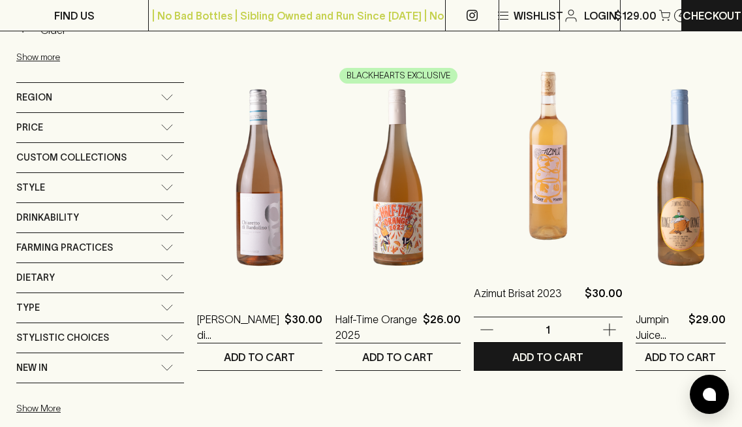
scroll to position [547, 0]
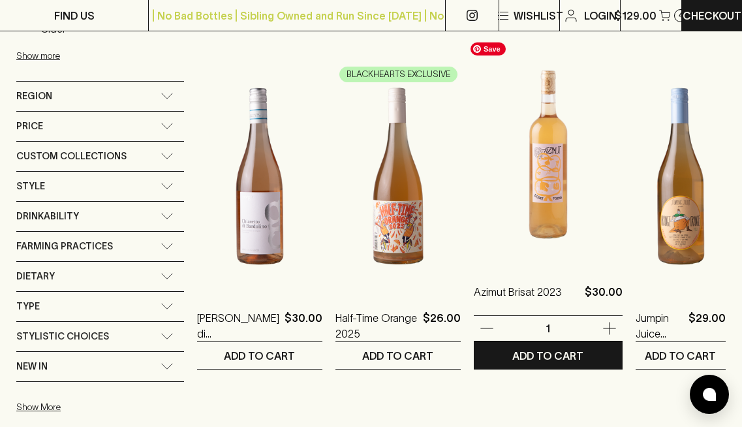
click at [538, 190] on img at bounding box center [548, 150] width 149 height 228
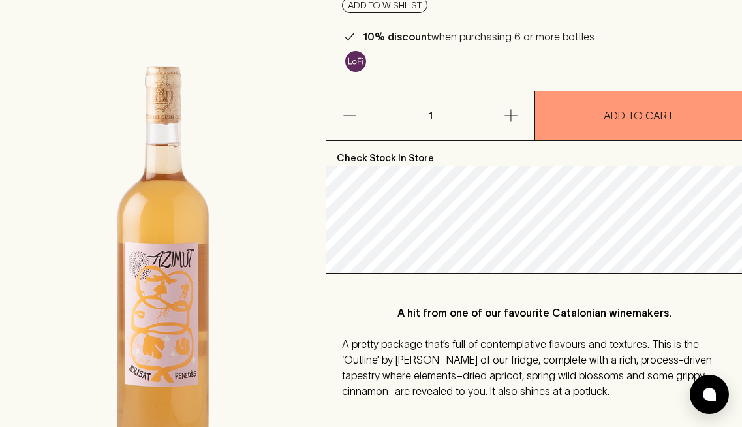
scroll to position [203, 0]
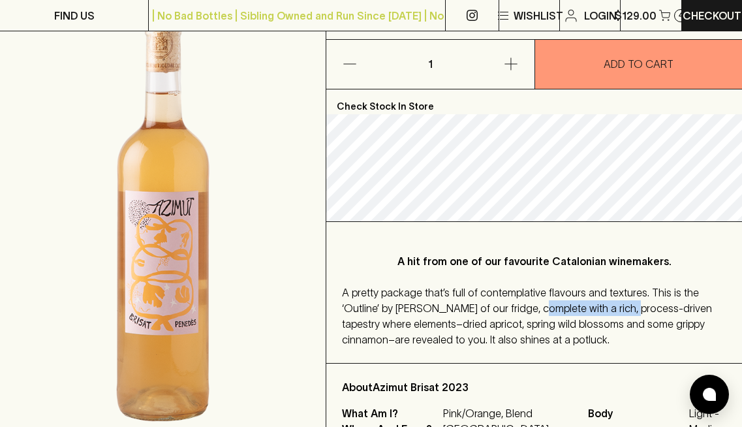
drag, startPoint x: 496, startPoint y: 305, endPoint x: 579, endPoint y: 310, distance: 83.0
click at [579, 310] on span "A pretty package that’s full of contemplative flavours and textures. This is th…" at bounding box center [527, 315] width 370 height 59
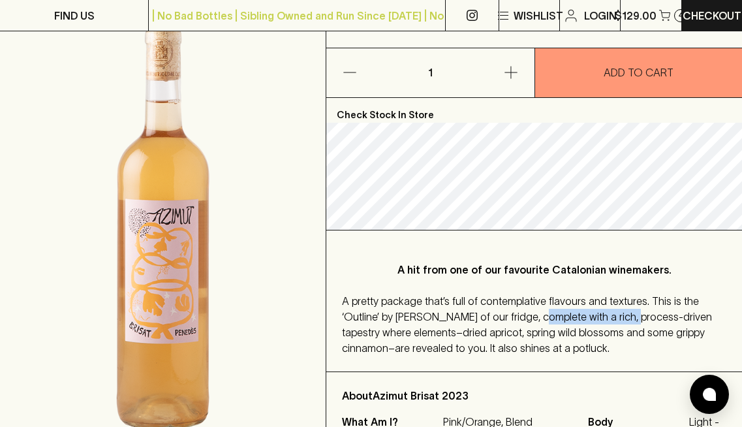
scroll to position [148, 0]
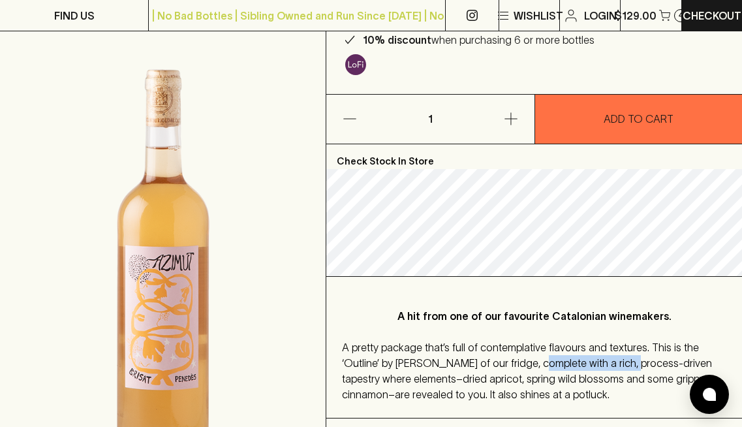
click at [616, 115] on p "ADD TO CART" at bounding box center [638, 119] width 70 height 16
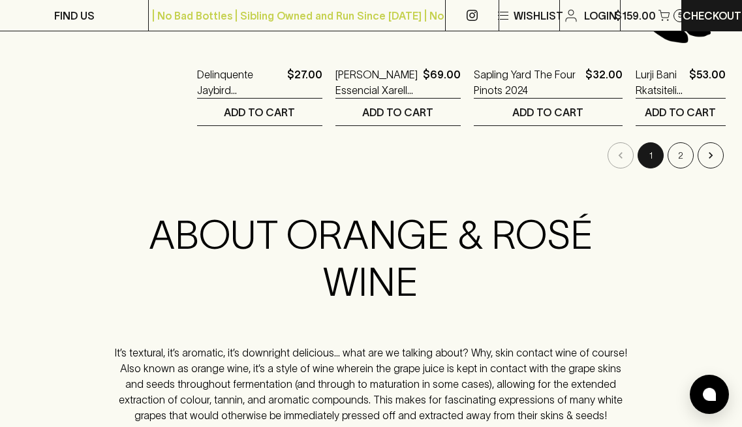
scroll to position [1758, 0]
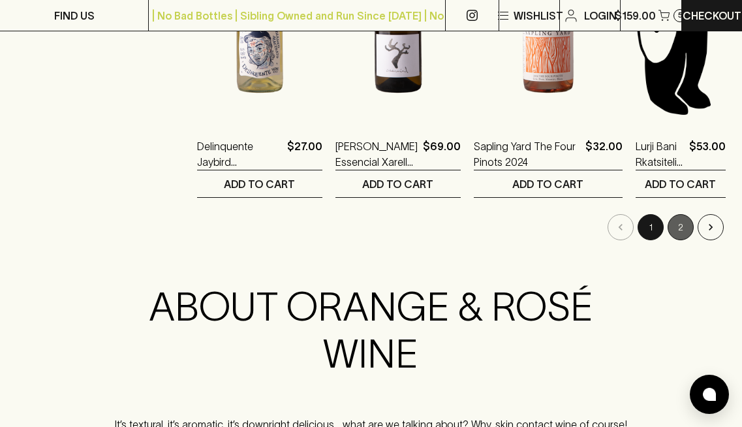
click at [686, 229] on button "2" at bounding box center [680, 227] width 26 height 26
